Goal: Information Seeking & Learning: Check status

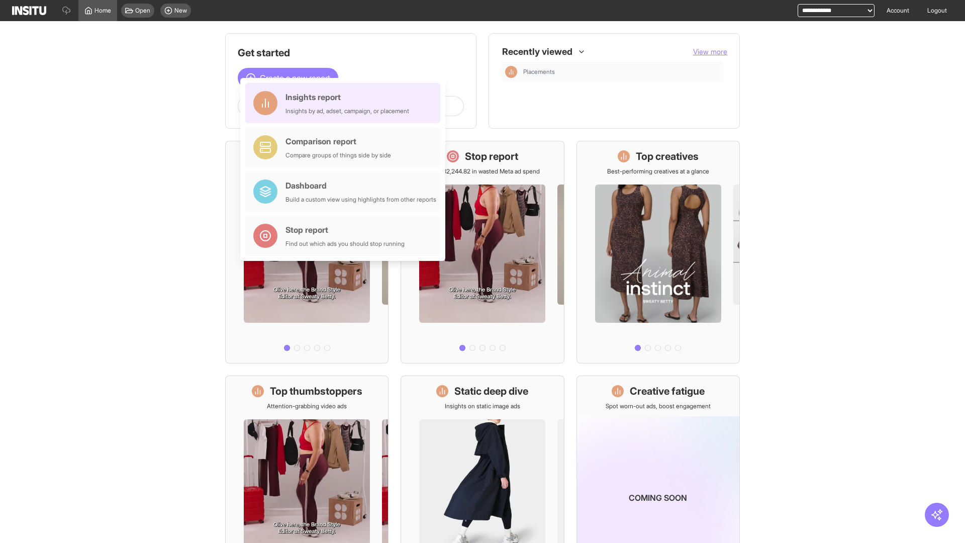
click at [345, 103] on div "Insights report Insights by ad, adset, campaign, or placement" at bounding box center [347, 103] width 124 height 24
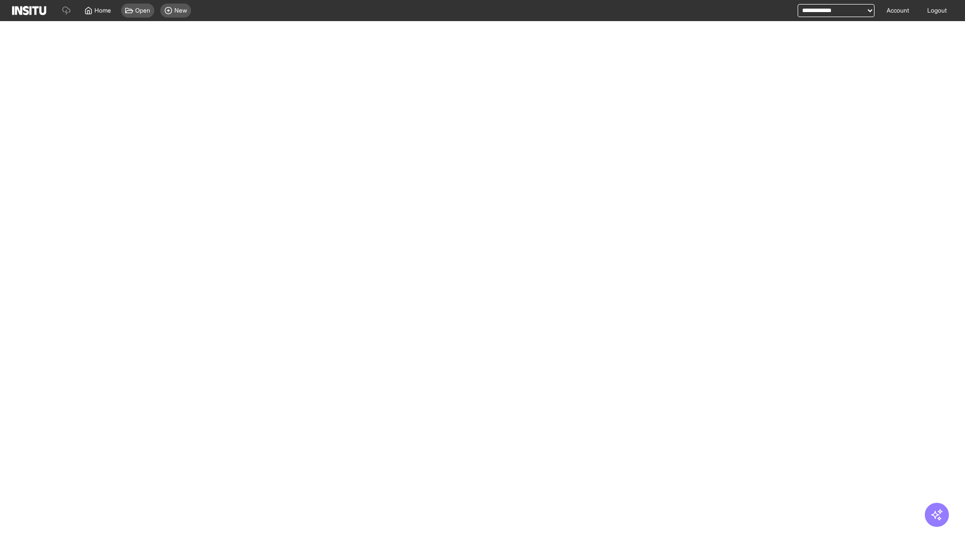
select select "**"
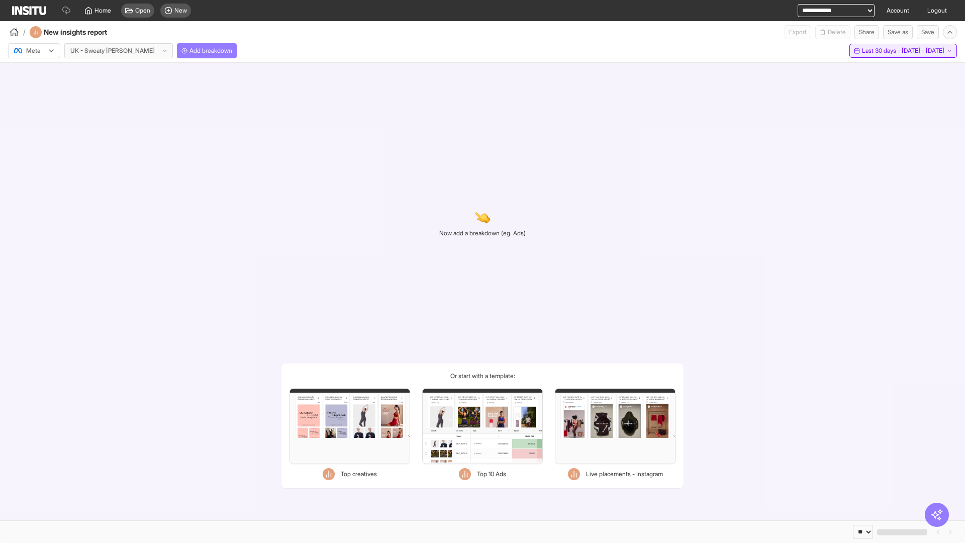
click at [880, 51] on span "Last 30 days - [DATE] - [DATE]" at bounding box center [903, 51] width 82 height 8
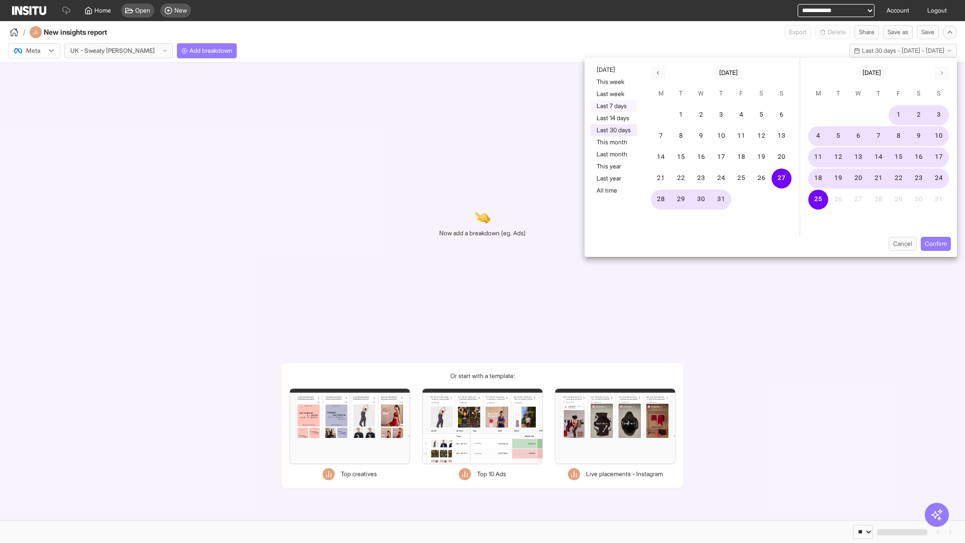
click at [613, 106] on button "Last 7 days" at bounding box center [614, 106] width 46 height 12
